Goal: Task Accomplishment & Management: Manage account settings

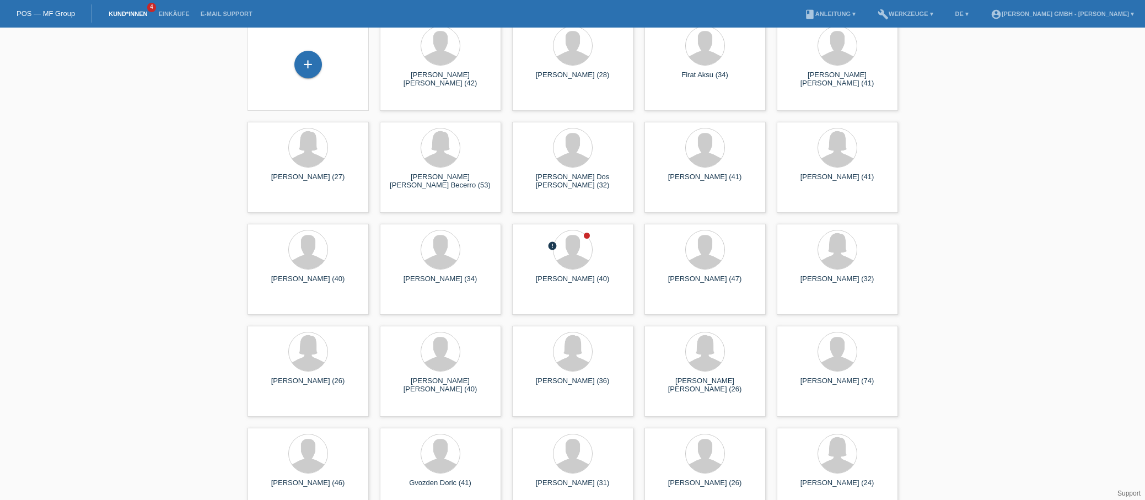
scroll to position [55, 0]
click at [547, 305] on span "Anzeigen" at bounding box center [543, 303] width 30 height 8
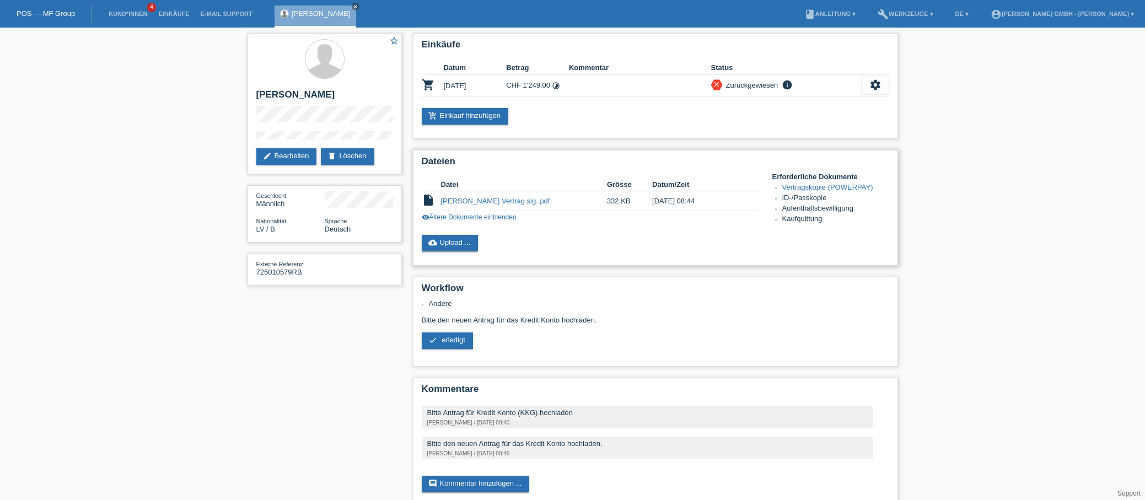
click at [506, 216] on link "visibility Ältere Dokumente einblenden" at bounding box center [469, 217] width 95 height 8
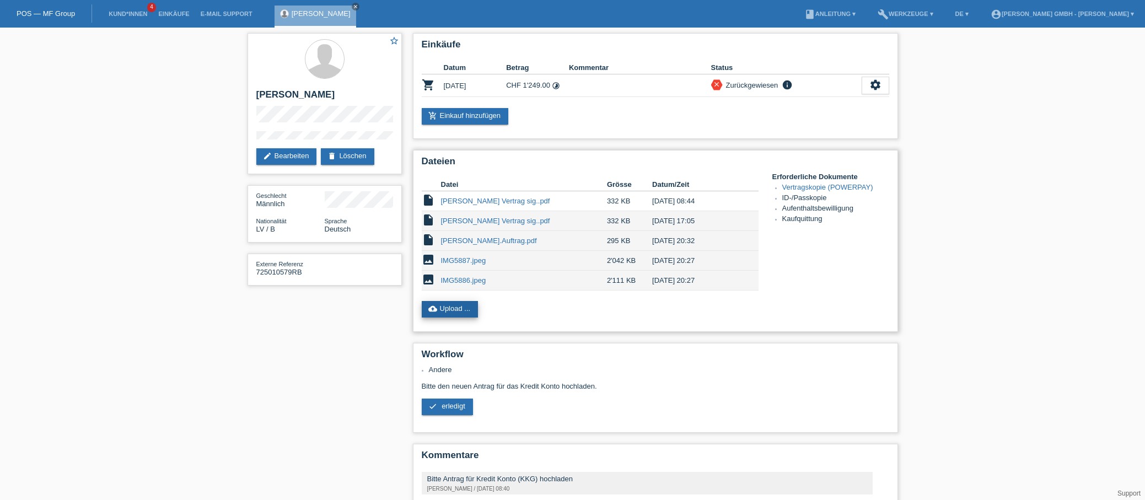
click at [448, 309] on link "cloud_upload Upload ..." at bounding box center [450, 309] width 57 height 17
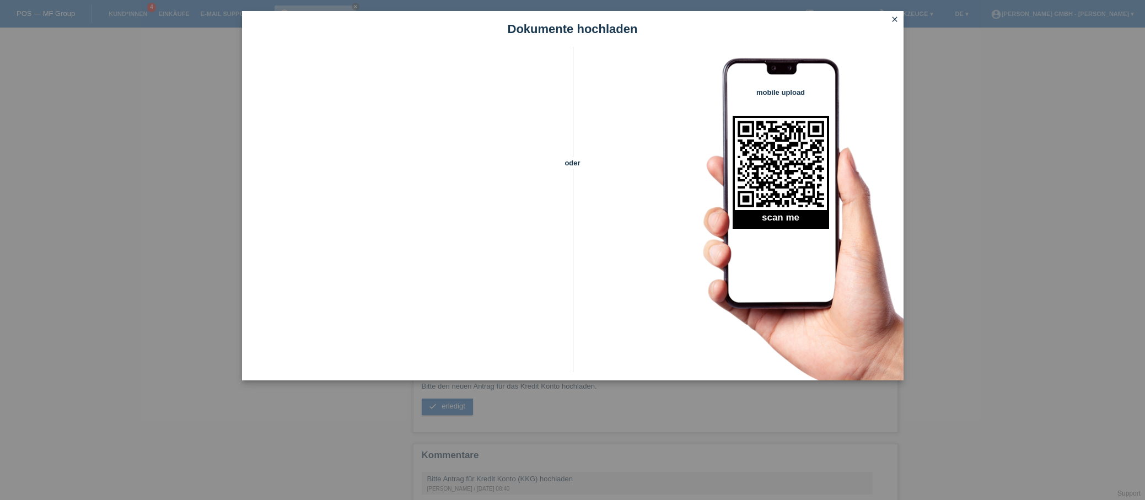
click at [893, 20] on icon "close" at bounding box center [894, 19] width 9 height 9
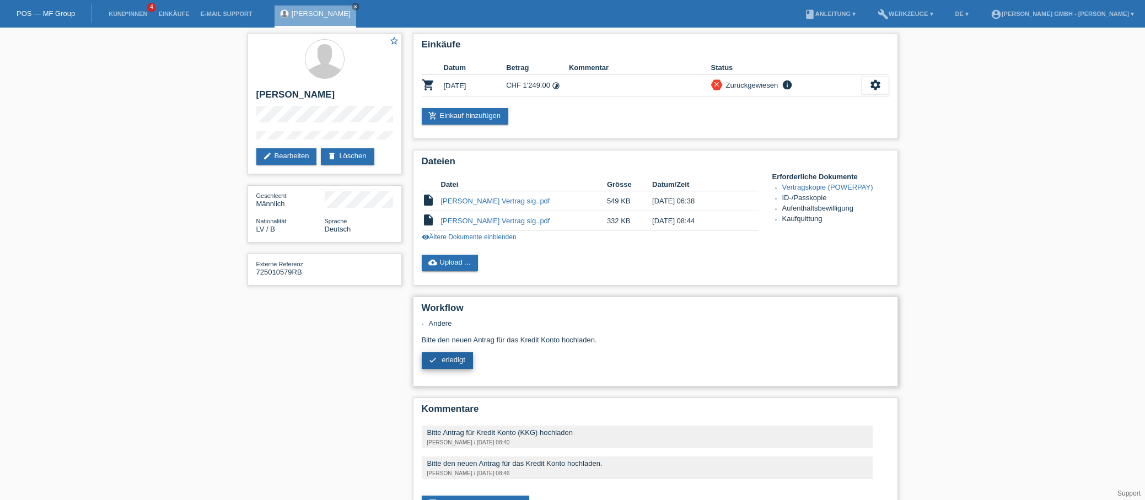
click at [456, 357] on span "erledigt" at bounding box center [453, 359] width 24 height 8
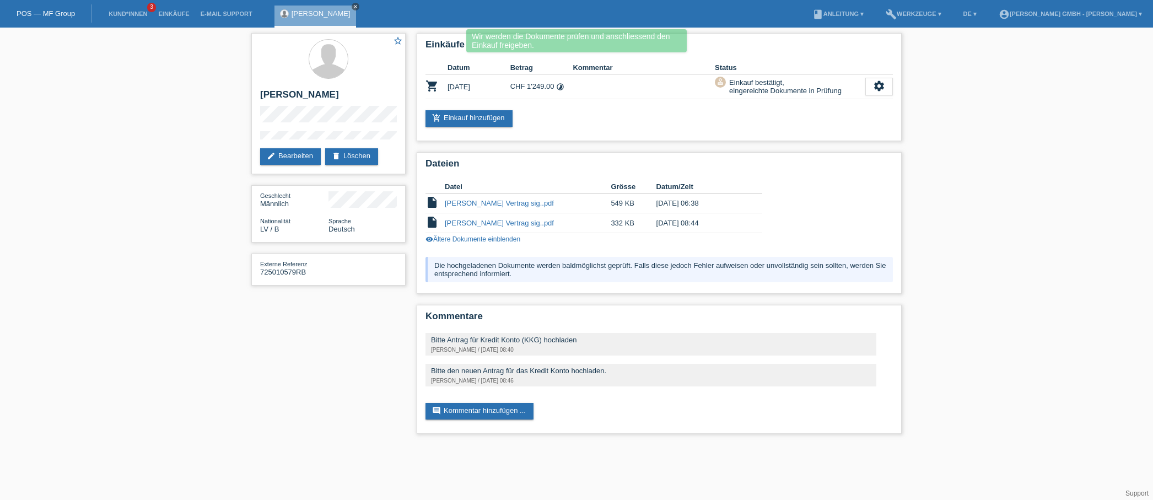
click at [358, 6] on icon "close" at bounding box center [356, 7] width 6 height 6
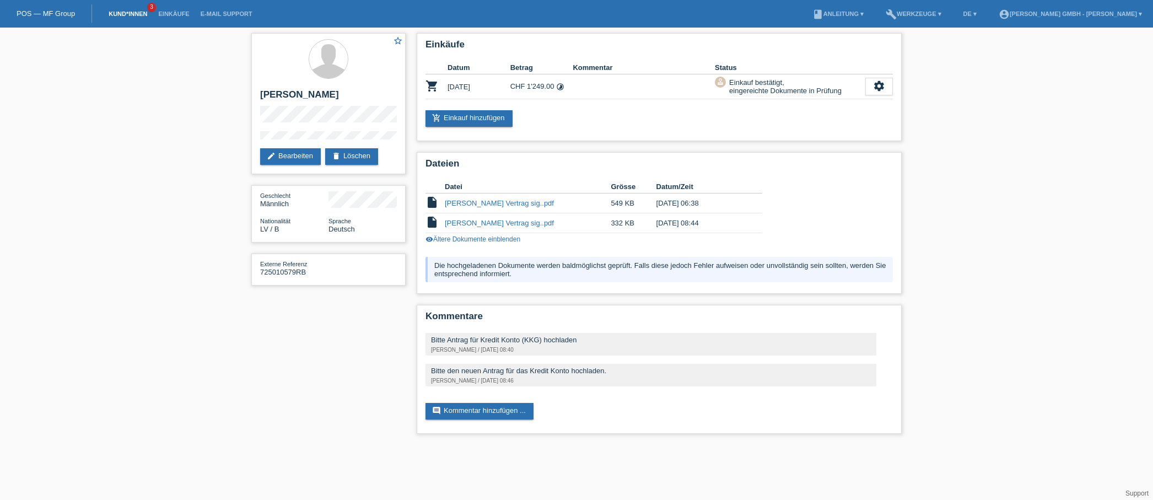
click at [139, 13] on link "Kund*innen" at bounding box center [128, 13] width 50 height 7
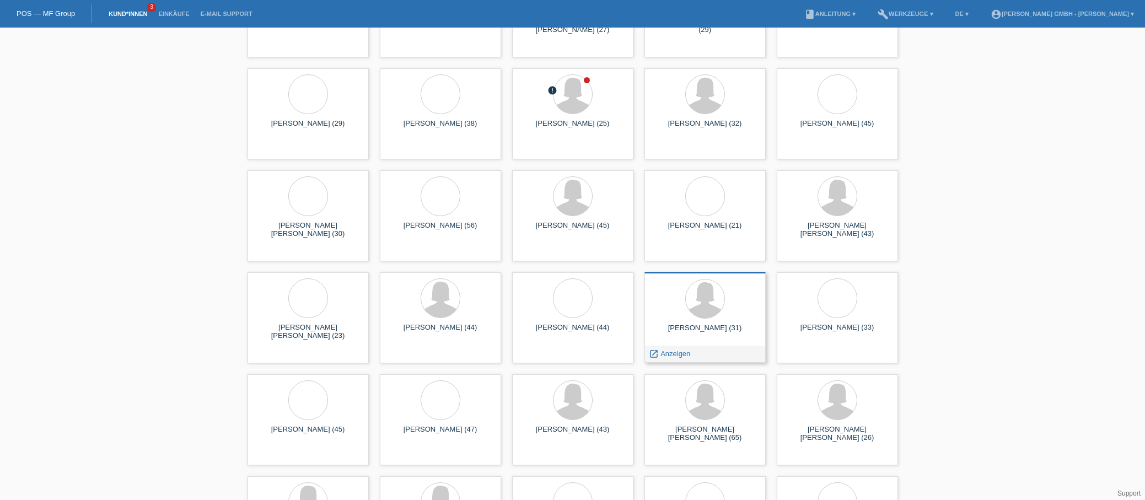
scroll to position [937, 0]
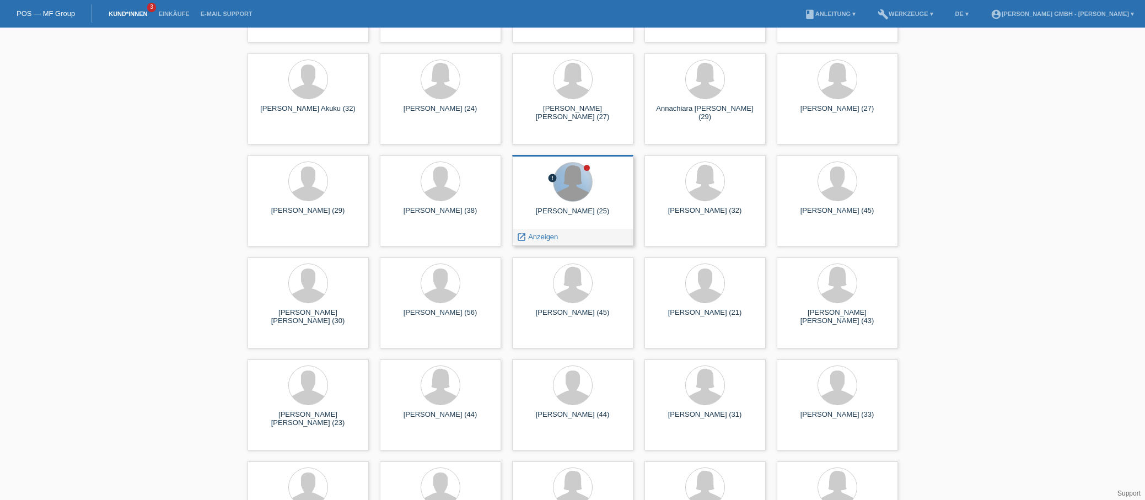
click at [584, 177] on div at bounding box center [572, 182] width 39 height 39
click at [535, 234] on span "Anzeigen" at bounding box center [543, 237] width 30 height 8
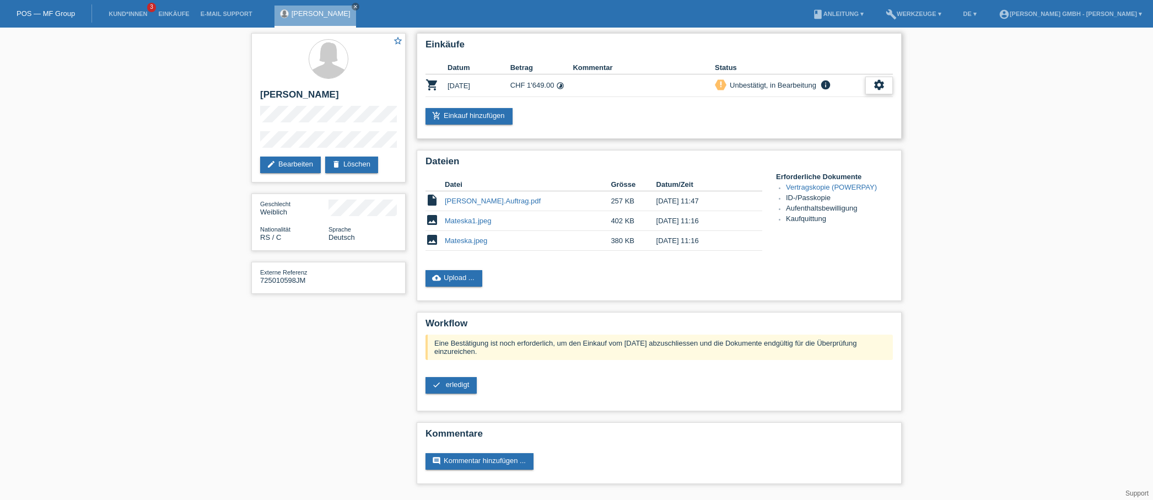
click at [880, 91] on div "settings" at bounding box center [879, 86] width 28 height 18
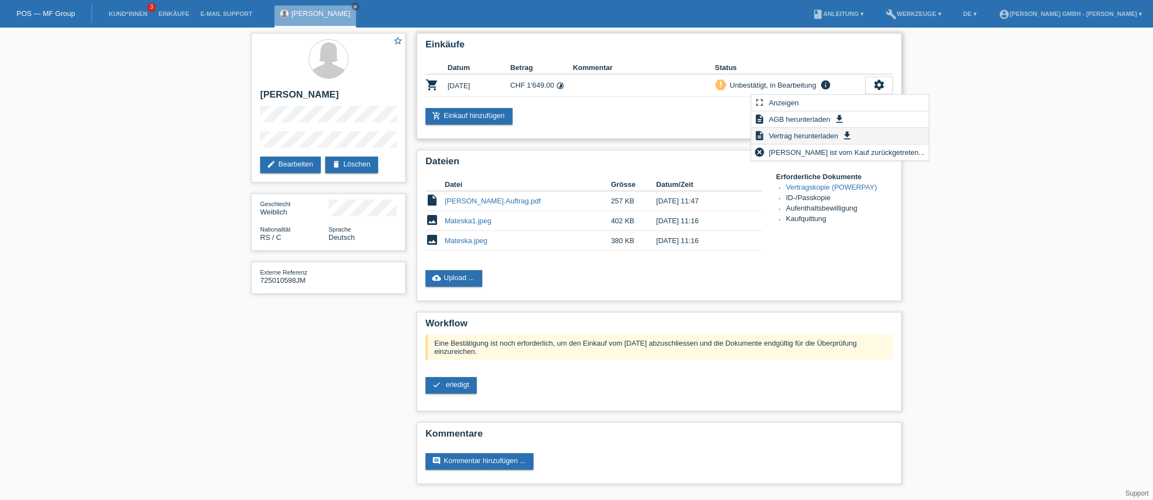
click at [832, 134] on span "Vertrag herunterladen" at bounding box center [803, 135] width 73 height 13
click at [353, 5] on icon "close" at bounding box center [356, 7] width 6 height 6
